Goal: Transaction & Acquisition: Obtain resource

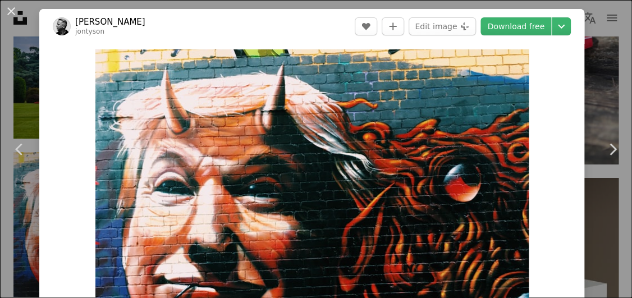
scroll to position [67, 0]
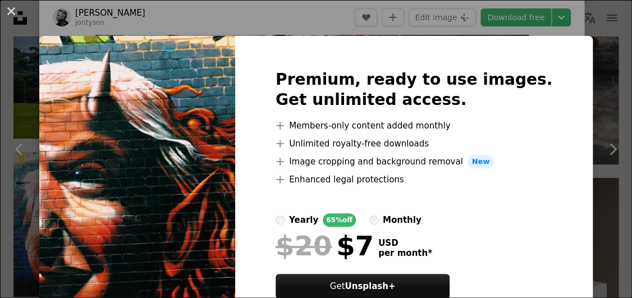
click at [451, 17] on div "An X shape Premium, ready to use images. Get unlimited access. A plus sign Memb…" at bounding box center [316, 149] width 632 height 298
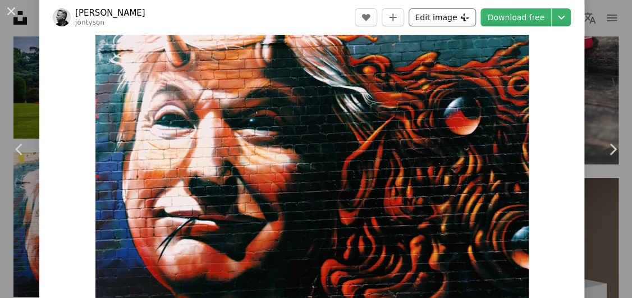
click at [453, 17] on button "Edit image Plus sign for Unsplash+" at bounding box center [442, 17] width 67 height 18
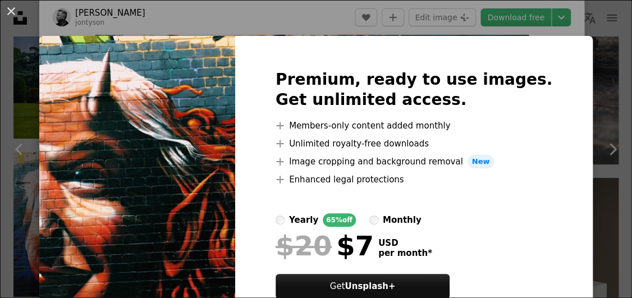
click at [213, 70] on img at bounding box center [137, 197] width 196 height 323
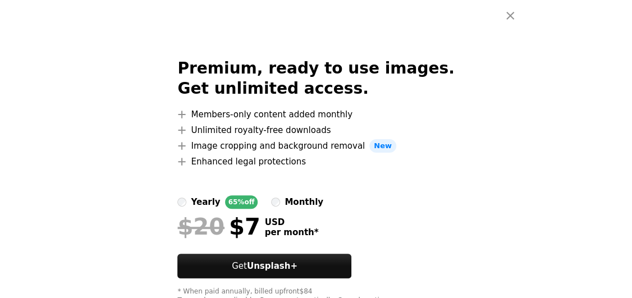
scroll to position [123231, 0]
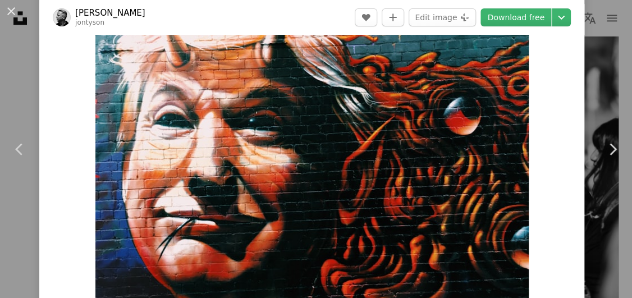
scroll to position [6505, 0]
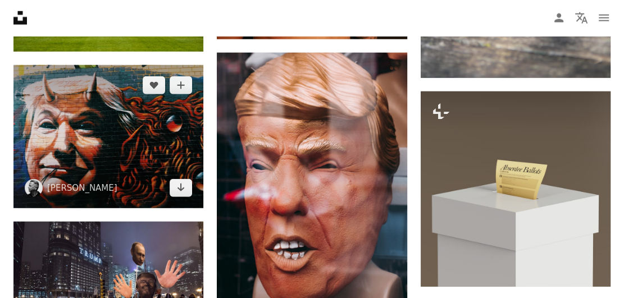
click at [76, 108] on img at bounding box center [108, 136] width 190 height 143
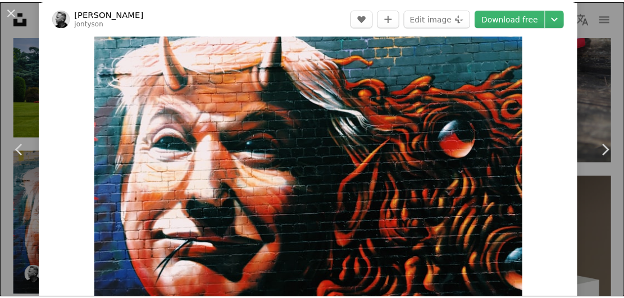
scroll to position [22, 0]
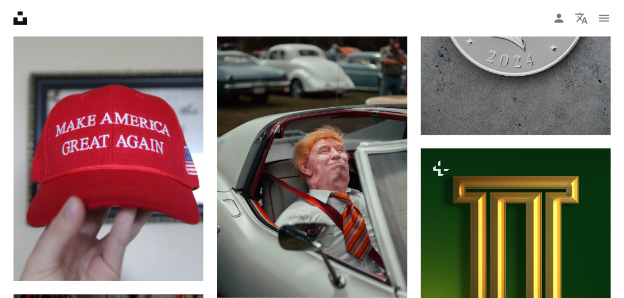
scroll to position [3565, 0]
